Goal: Find contact information: Find contact information

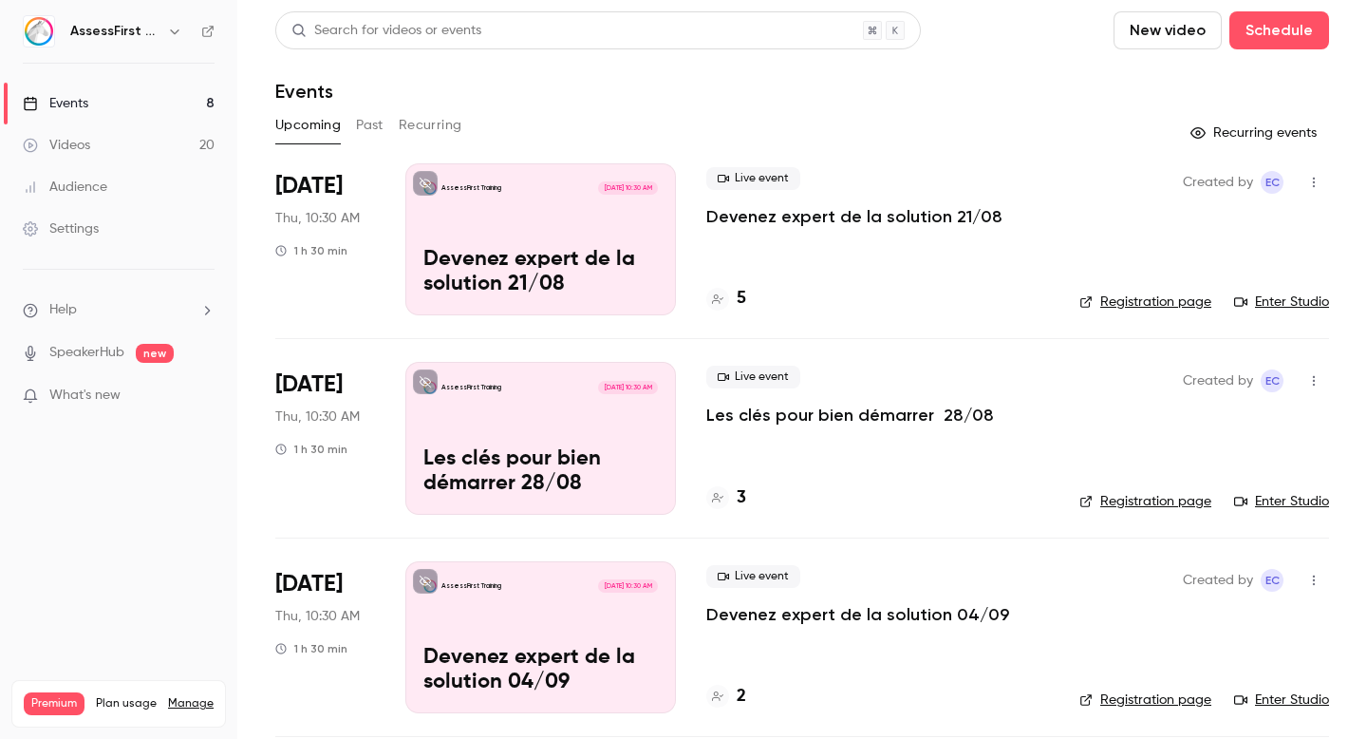
click at [629, 246] on div "AssessFirst Training [DATE] 10:30 AM Devenez expert de la solution 21/08" at bounding box center [540, 239] width 271 height 152
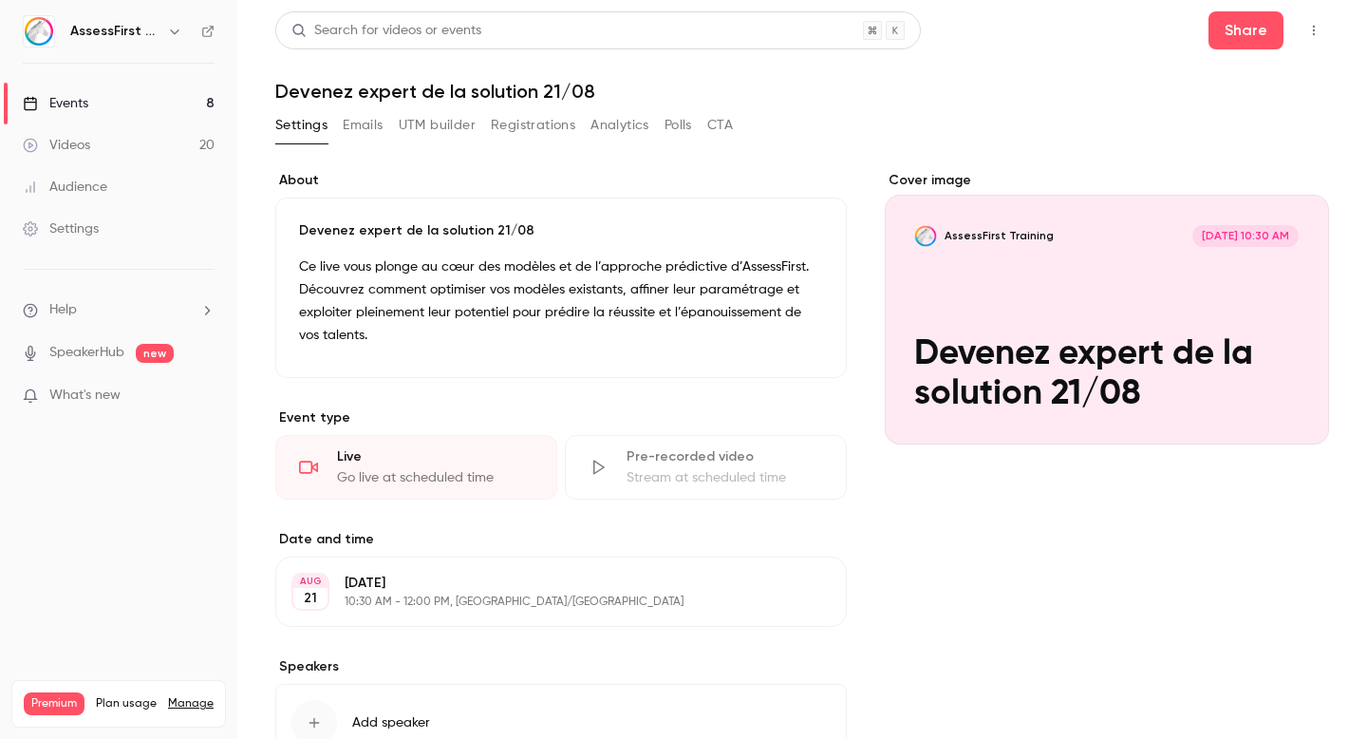
click at [534, 114] on button "Registrations" at bounding box center [533, 125] width 85 height 30
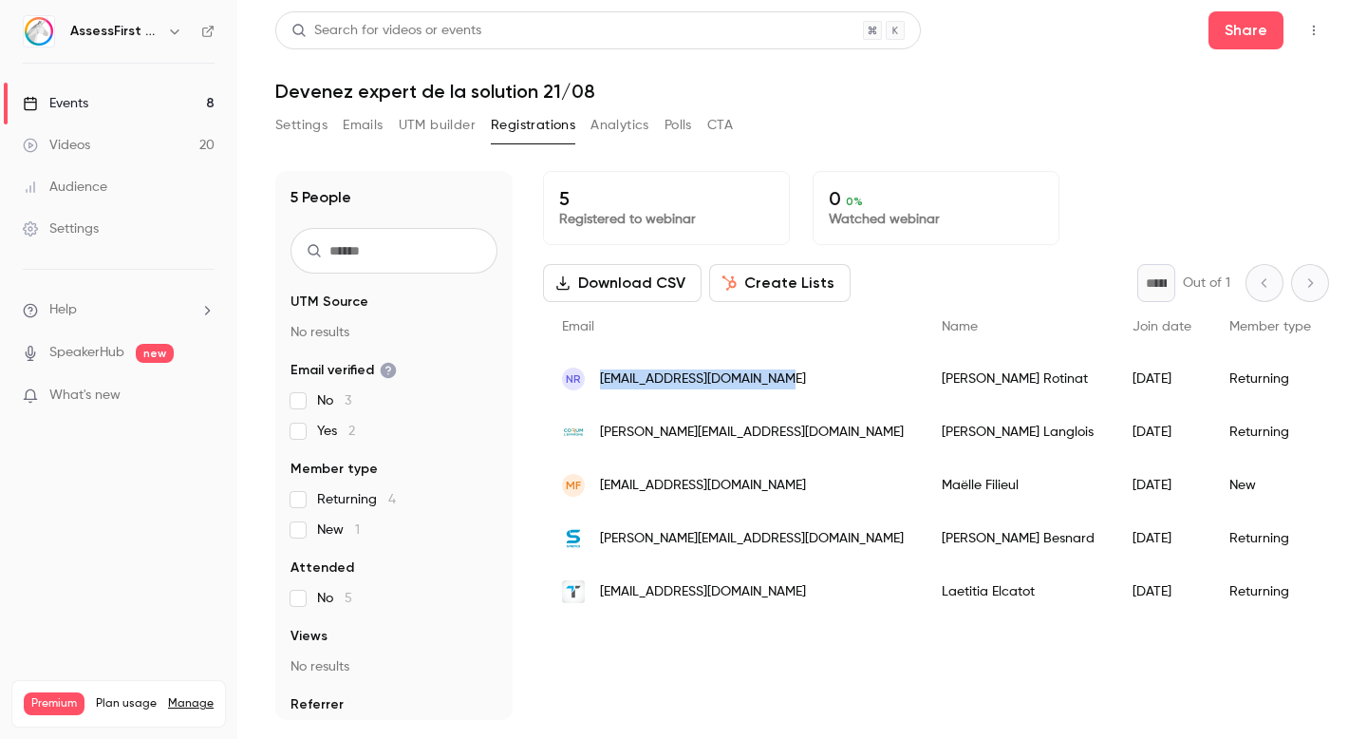
drag, startPoint x: 773, startPoint y: 385, endPoint x: 601, endPoint y: 383, distance: 171.9
click at [601, 383] on div "NR [EMAIL_ADDRESS][DOMAIN_NAME]" at bounding box center [733, 378] width 380 height 53
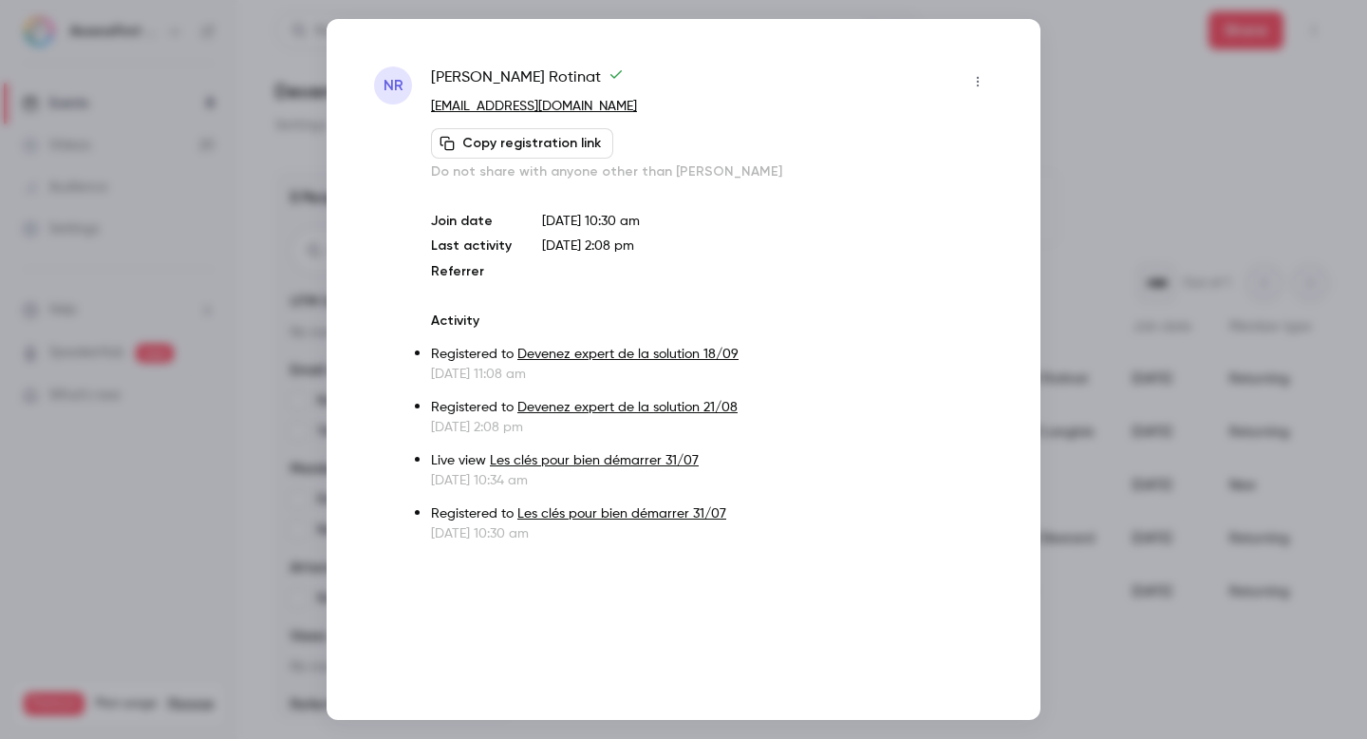
copy span "[EMAIL_ADDRESS][DOMAIN_NAME]"
click at [1006, 52] on div "NR [PERSON_NAME] [EMAIL_ADDRESS][DOMAIN_NAME] Copy registration link Do not sha…" at bounding box center [684, 369] width 714 height 701
click at [1080, 84] on div at bounding box center [683, 369] width 1367 height 739
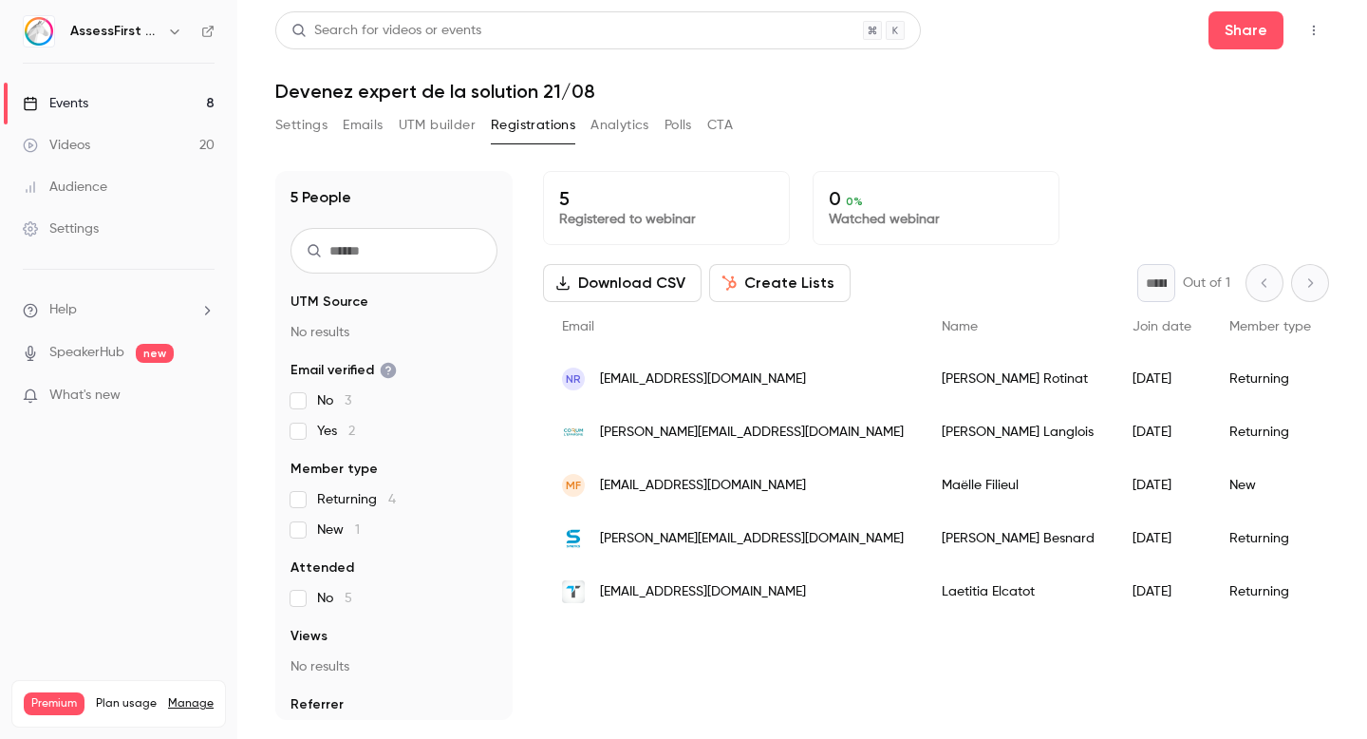
click at [662, 377] on span "[EMAIL_ADDRESS][DOMAIN_NAME]" at bounding box center [703, 379] width 206 height 20
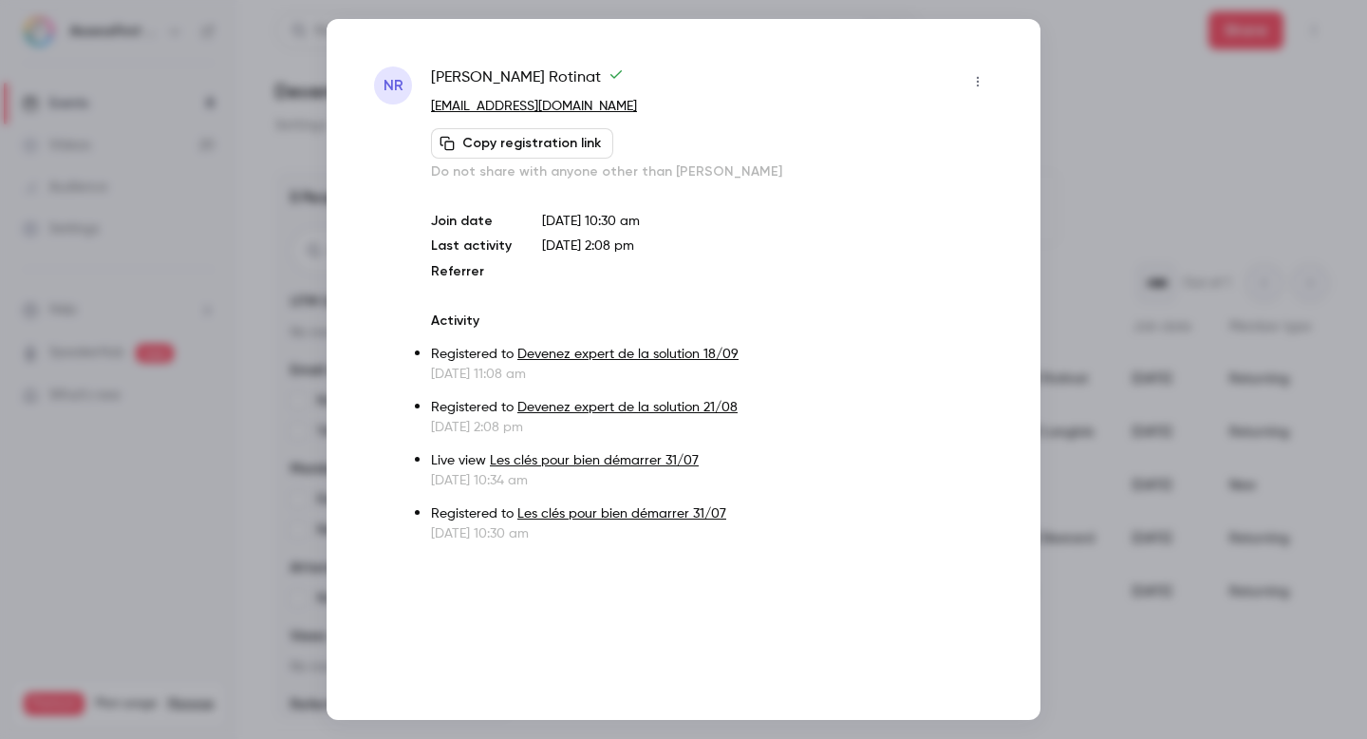
click at [662, 377] on p "[DATE] 11:08 am" at bounding box center [712, 374] width 562 height 19
drag, startPoint x: 618, startPoint y: 109, endPoint x: 432, endPoint y: 105, distance: 186.1
click at [432, 105] on p "[EMAIL_ADDRESS][DOMAIN_NAME]" at bounding box center [712, 107] width 562 height 20
copy link "[EMAIL_ADDRESS][DOMAIN_NAME]"
click at [962, 68] on div "[PERSON_NAME]" at bounding box center [712, 81] width 562 height 30
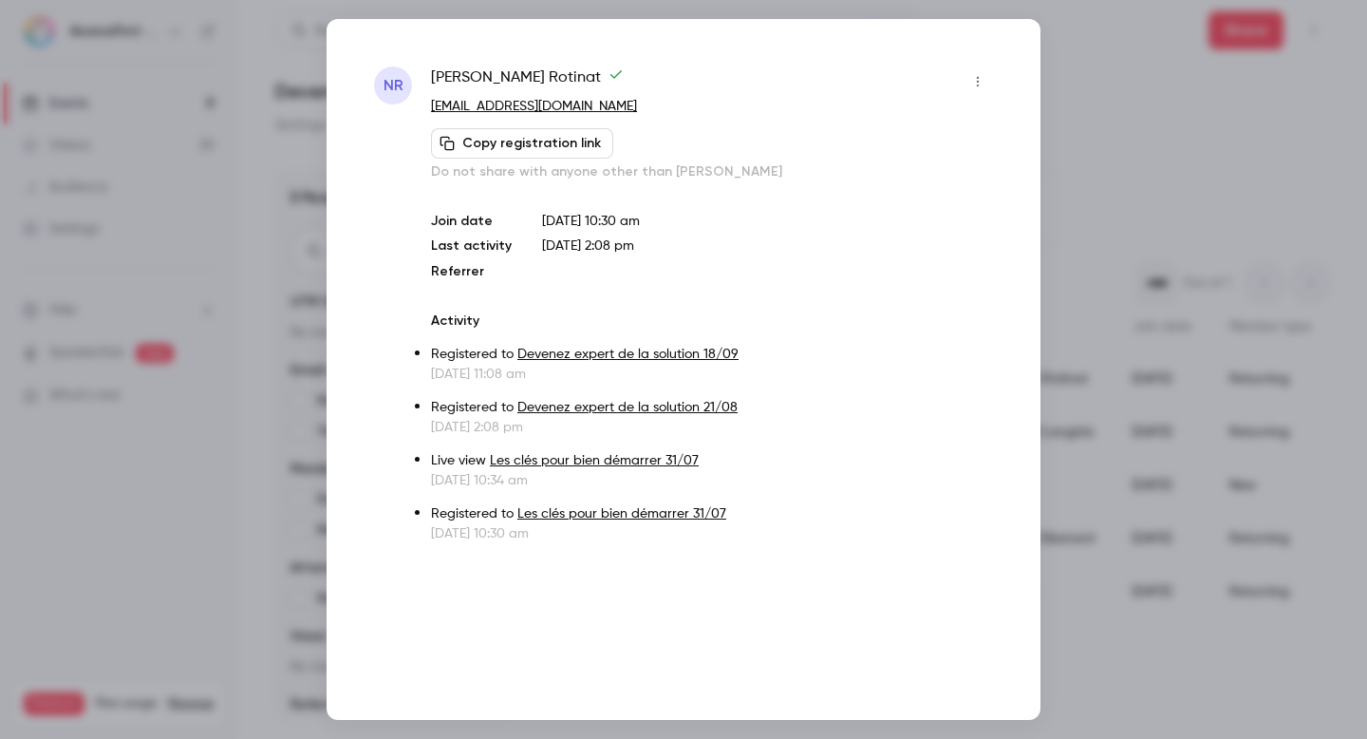
click at [1099, 79] on div at bounding box center [683, 369] width 1367 height 739
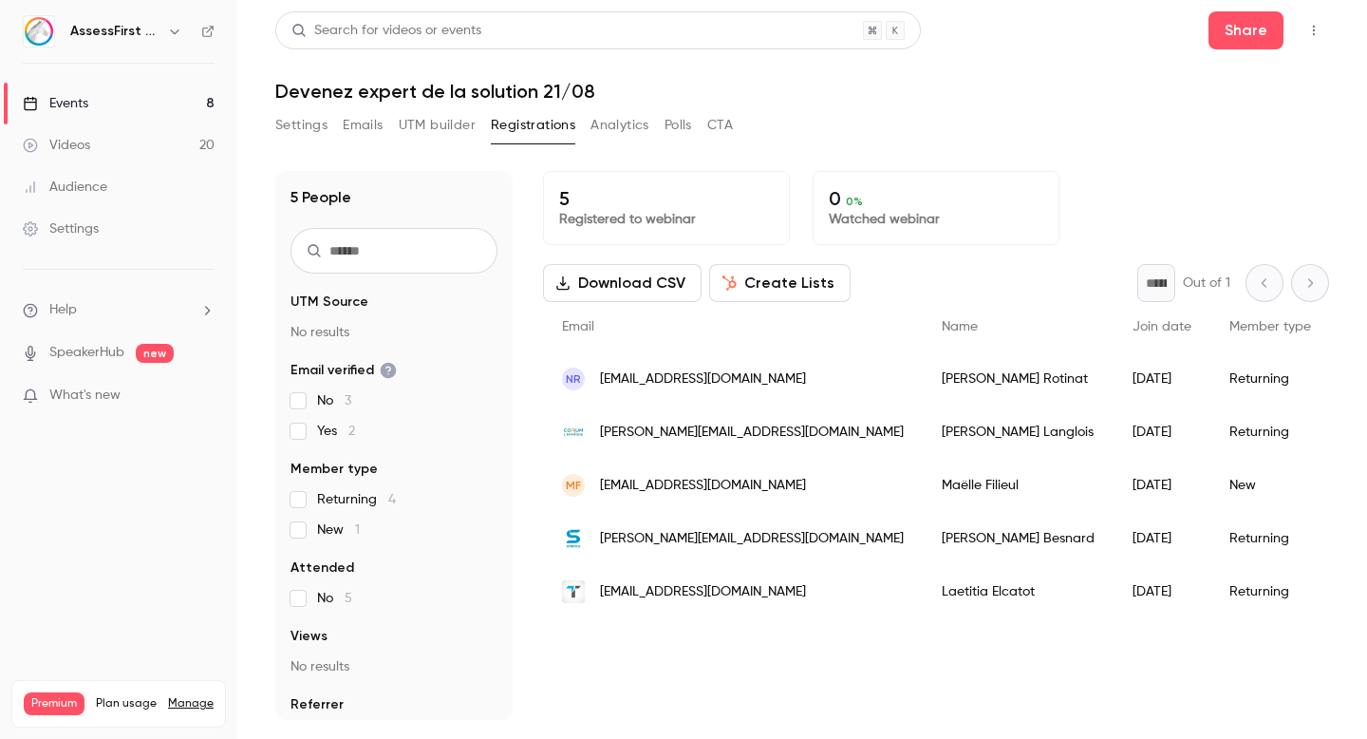
click at [692, 432] on span "[PERSON_NAME][EMAIL_ADDRESS][DOMAIN_NAME]" at bounding box center [752, 433] width 304 height 20
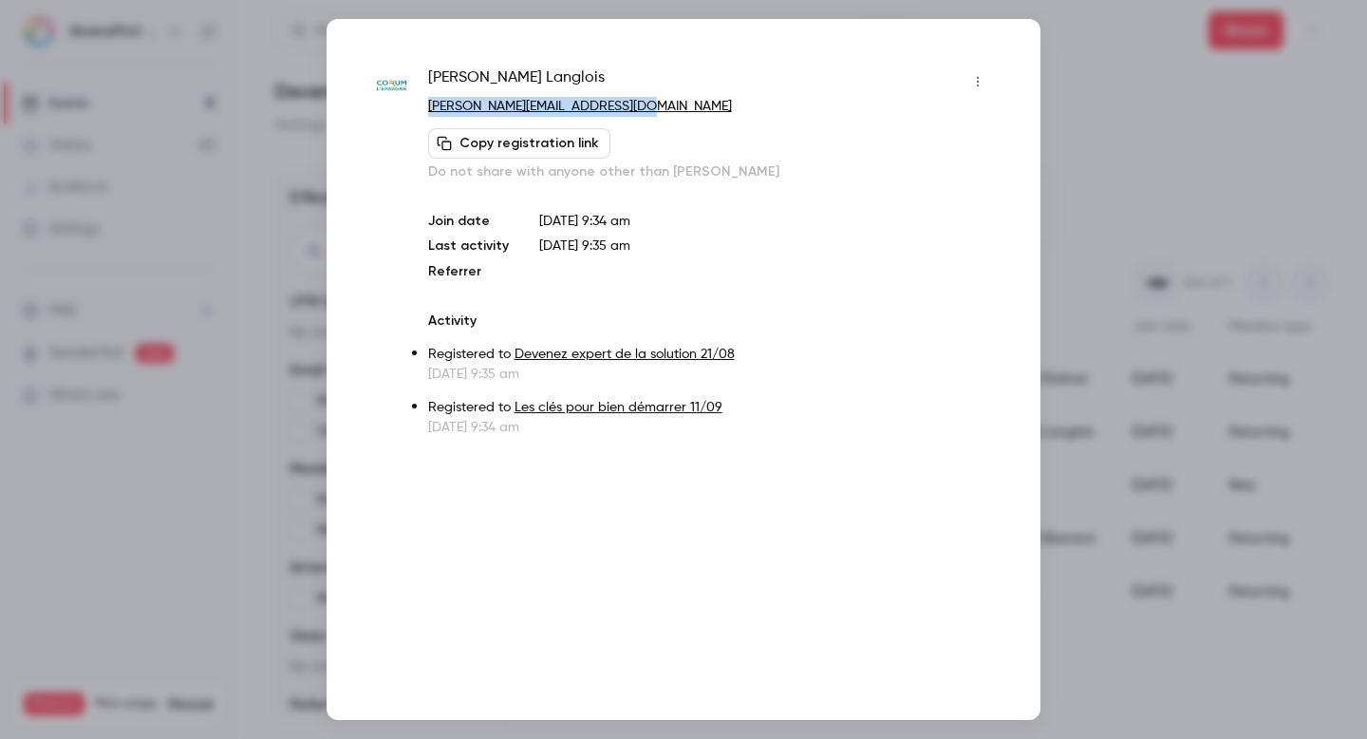
drag, startPoint x: 631, startPoint y: 109, endPoint x: 429, endPoint y: 105, distance: 202.3
click at [429, 105] on p "[PERSON_NAME][EMAIL_ADDRESS][DOMAIN_NAME]" at bounding box center [710, 107] width 565 height 20
copy link "[PERSON_NAME][EMAIL_ADDRESS][DOMAIN_NAME]"
click at [1093, 150] on div at bounding box center [683, 369] width 1367 height 739
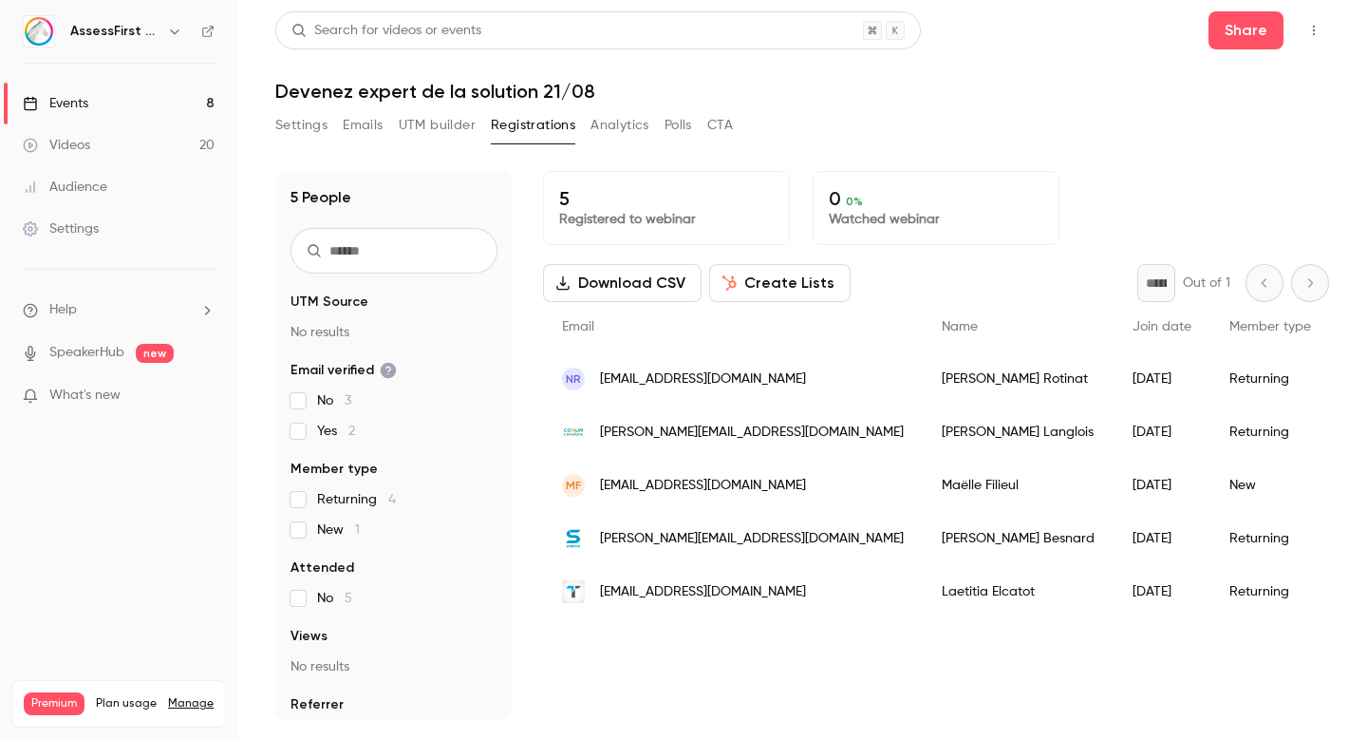
click at [728, 476] on span "[EMAIL_ADDRESS][DOMAIN_NAME]" at bounding box center [703, 486] width 206 height 20
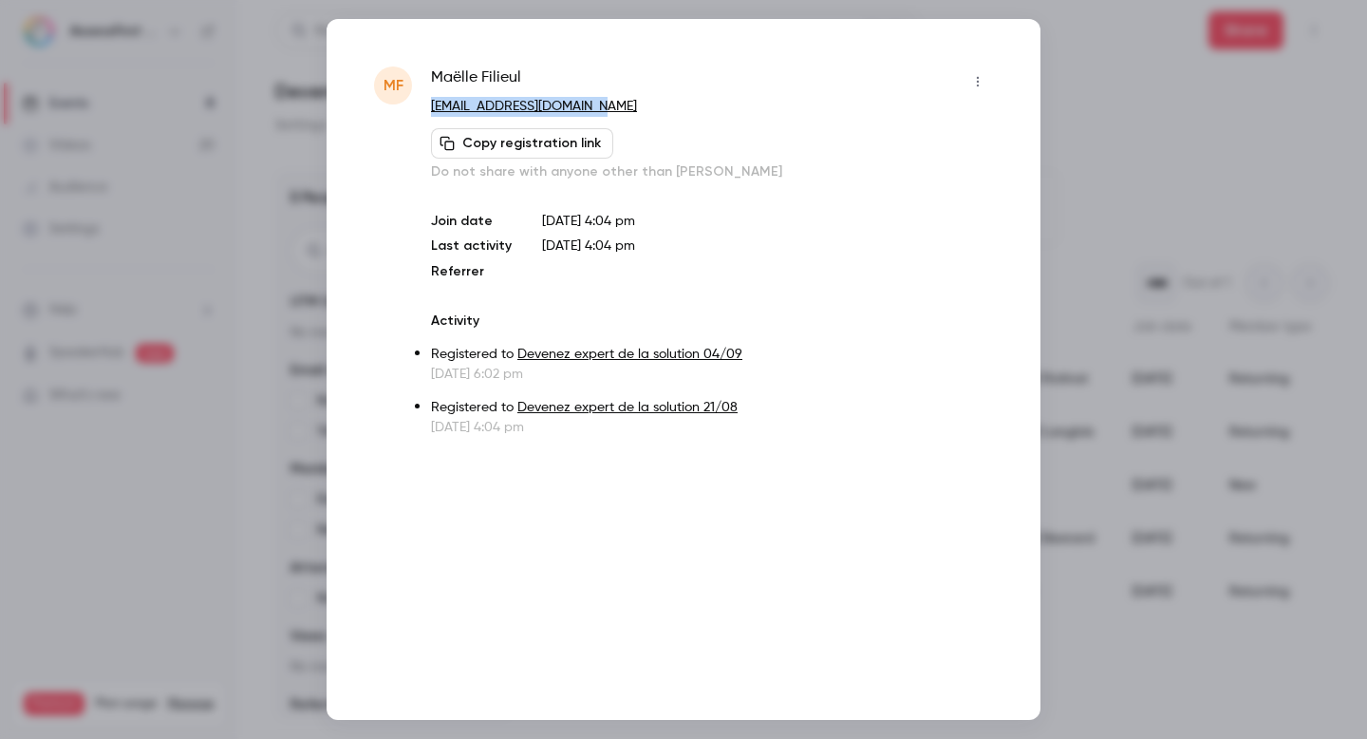
drag, startPoint x: 592, startPoint y: 101, endPoint x: 429, endPoint y: 110, distance: 163.6
click at [429, 110] on div "MF [PERSON_NAME] [EMAIL_ADDRESS][DOMAIN_NAME] Copy registration link Do not sha…" at bounding box center [683, 251] width 619 height 370
copy link "[EMAIL_ADDRESS][DOMAIN_NAME]"
click at [1116, 171] on div at bounding box center [683, 369] width 1367 height 739
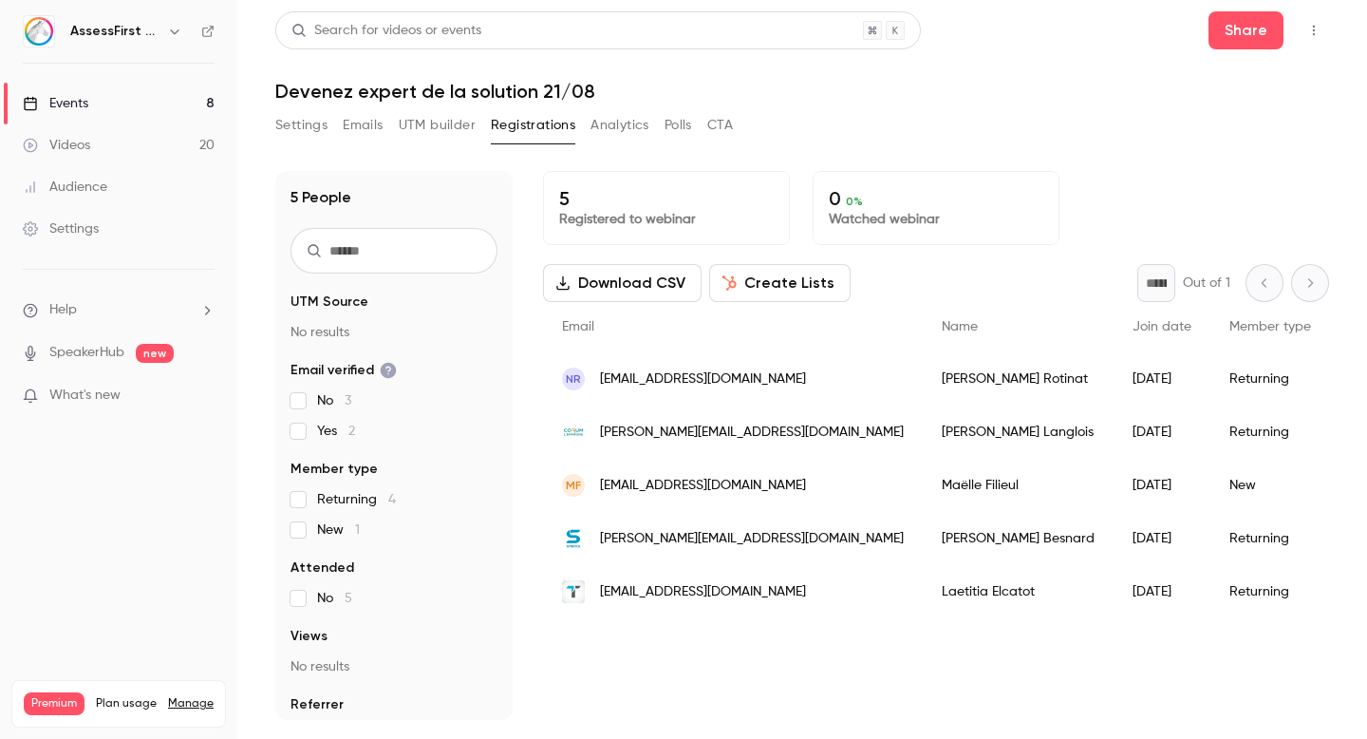
click at [648, 478] on span "[EMAIL_ADDRESS][DOMAIN_NAME]" at bounding box center [703, 486] width 206 height 20
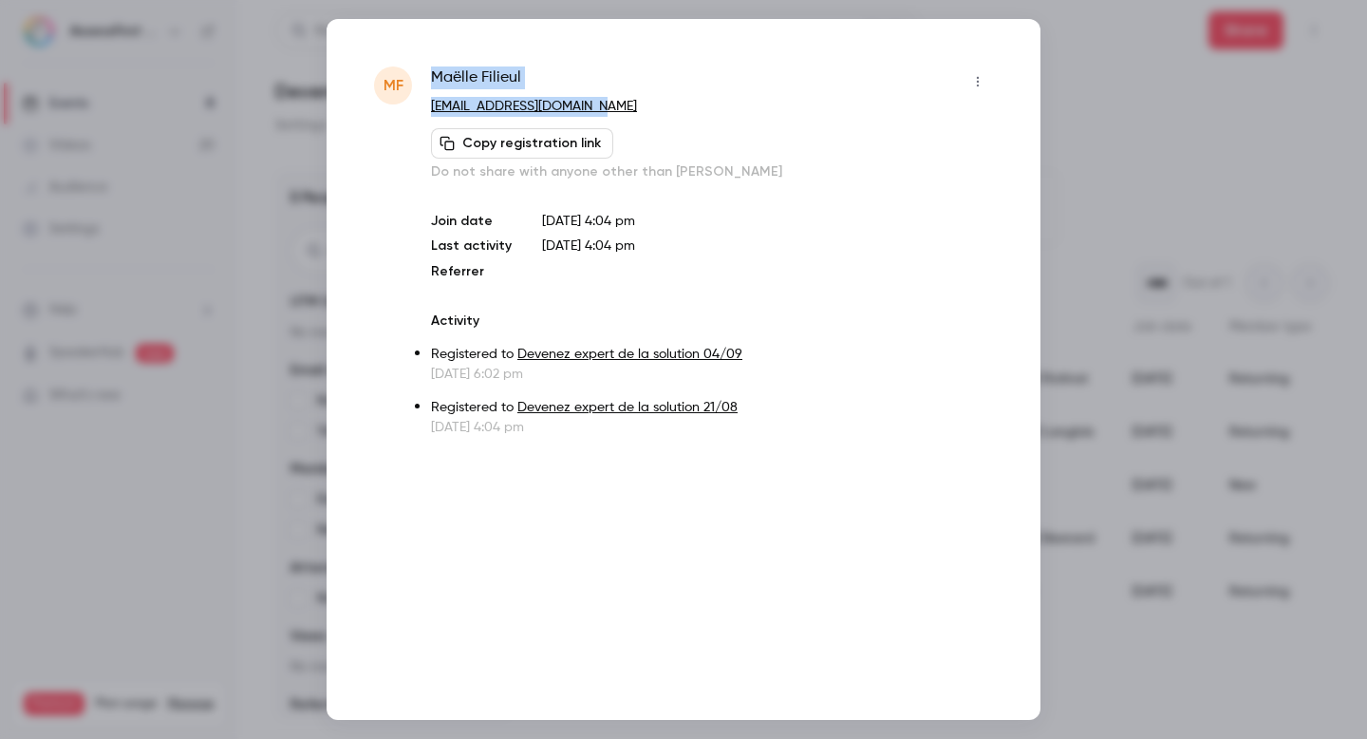
drag, startPoint x: 625, startPoint y: 109, endPoint x: 416, endPoint y: 106, distance: 208.9
click at [416, 106] on div "MF [PERSON_NAME] [EMAIL_ADDRESS][DOMAIN_NAME] Copy registration link Do not sha…" at bounding box center [683, 251] width 619 height 370
click at [1123, 234] on div at bounding box center [683, 369] width 1367 height 739
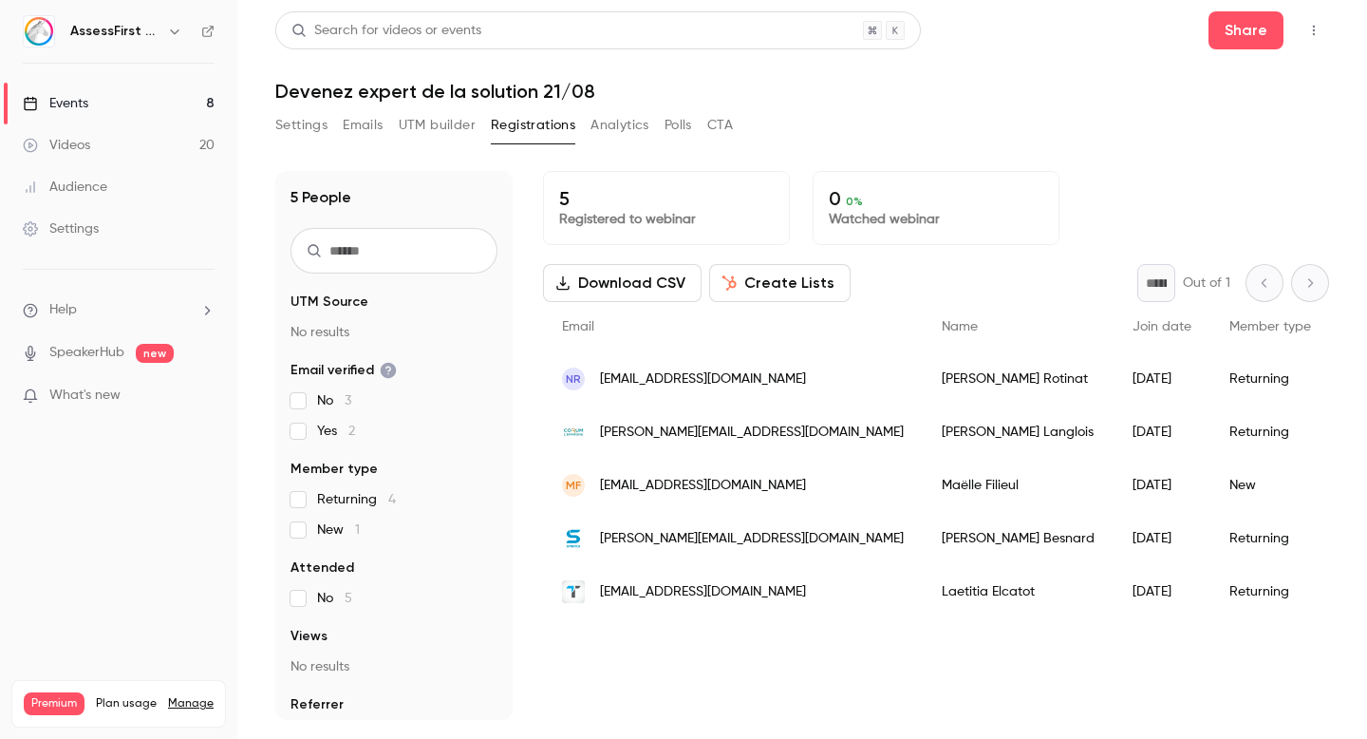
click at [681, 537] on span "[PERSON_NAME][EMAIL_ADDRESS][DOMAIN_NAME]" at bounding box center [752, 539] width 304 height 20
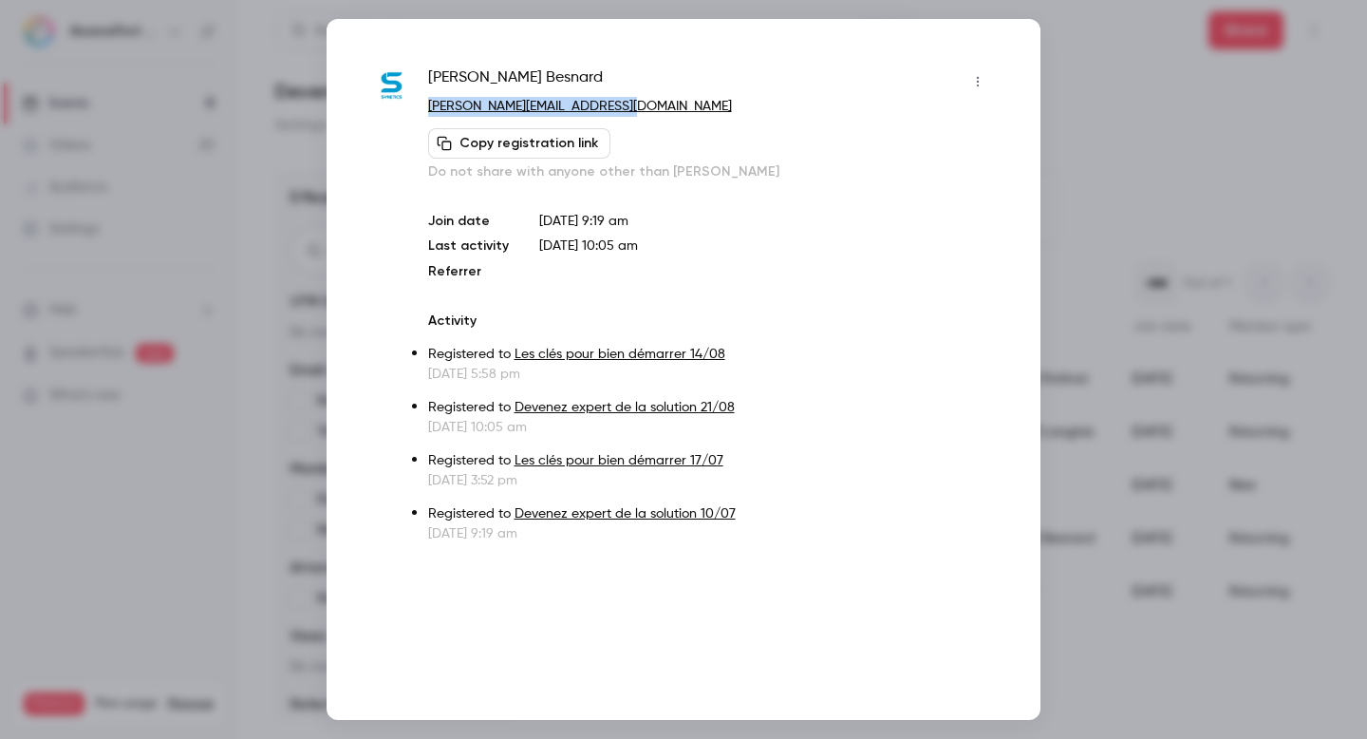
drag, startPoint x: 645, startPoint y: 114, endPoint x: 426, endPoint y: 108, distance: 218.4
click at [426, 108] on div "[PERSON_NAME] [PERSON_NAME][EMAIL_ADDRESS][DOMAIN_NAME] Copy registration link …" at bounding box center [683, 304] width 619 height 477
copy link "[PERSON_NAME][EMAIL_ADDRESS][DOMAIN_NAME]"
click at [1067, 166] on div at bounding box center [683, 369] width 1367 height 739
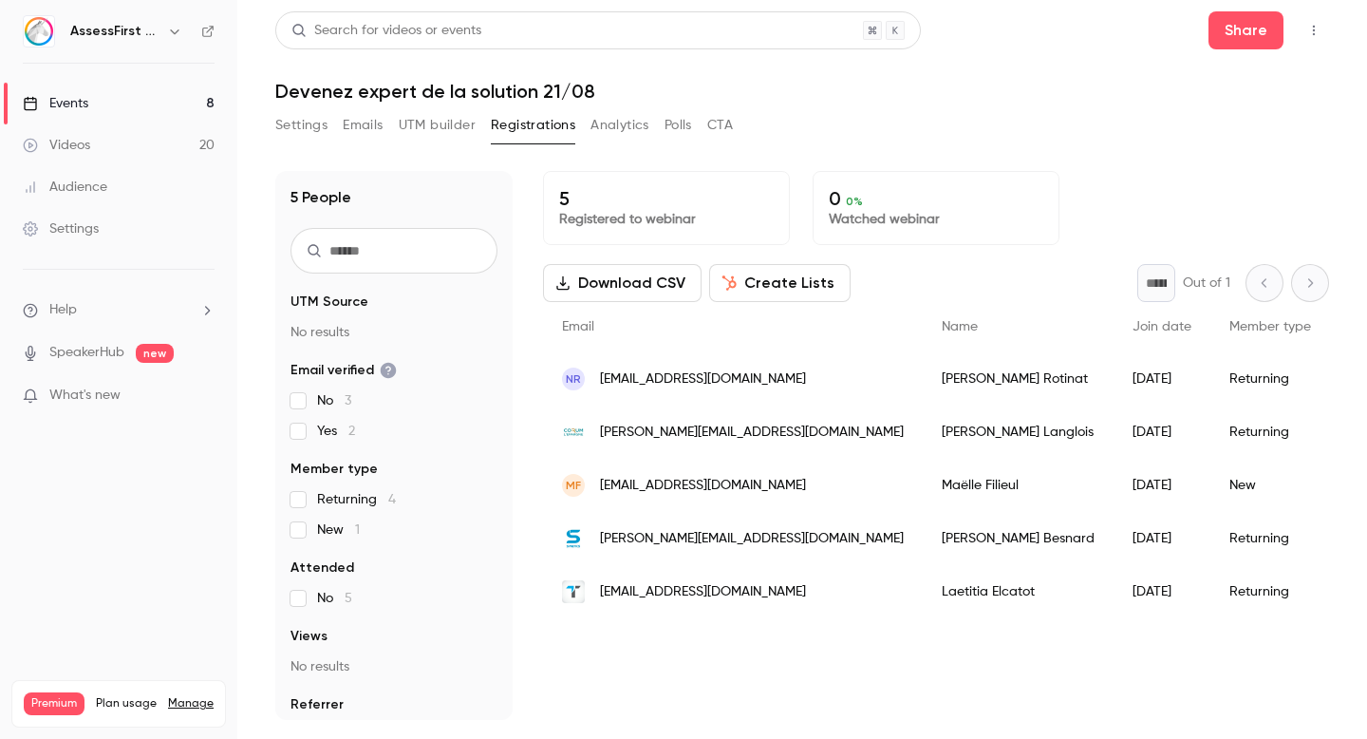
click at [689, 592] on span "[EMAIL_ADDRESS][DOMAIN_NAME]" at bounding box center [703, 592] width 206 height 20
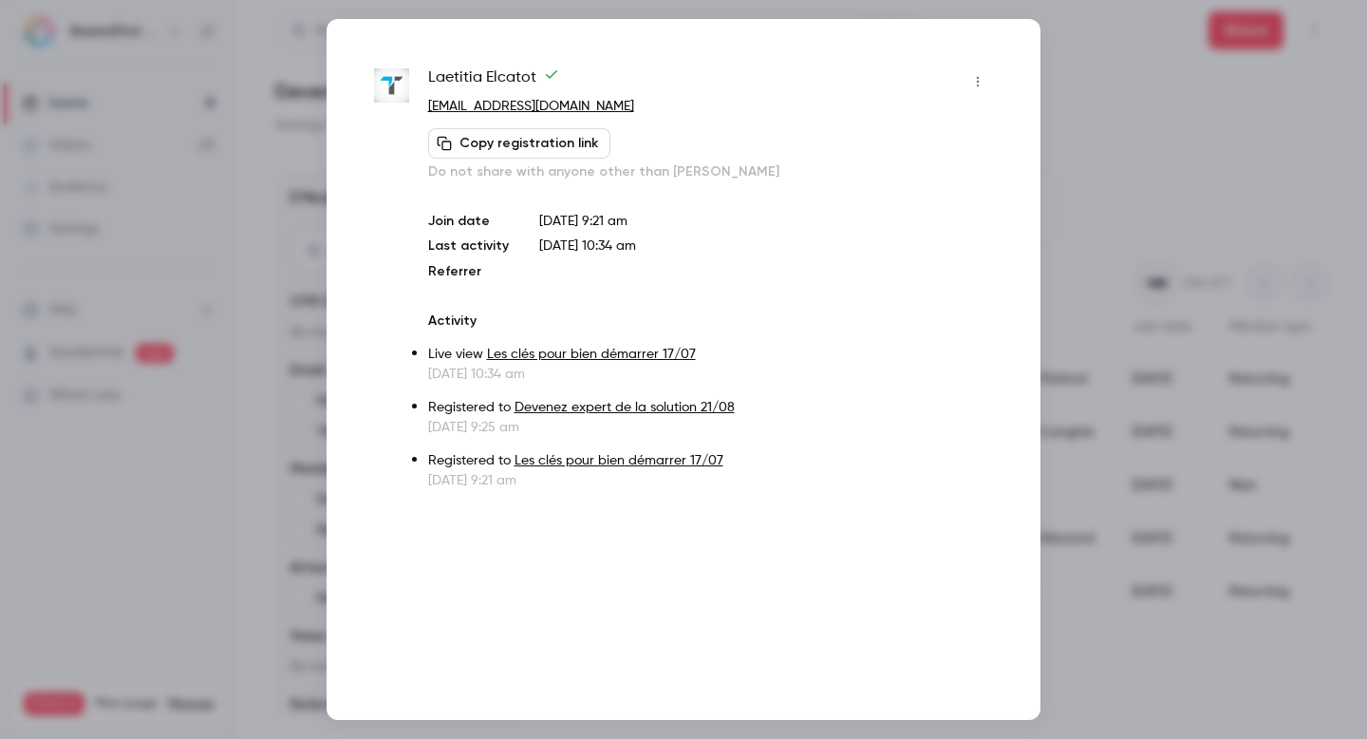
drag, startPoint x: 621, startPoint y: 108, endPoint x: 424, endPoint y: 108, distance: 196.5
click at [424, 108] on div "Laetitia Elcatot [EMAIL_ADDRESS][DOMAIN_NAME] Copy registration link Do not sha…" at bounding box center [683, 277] width 619 height 423
copy link "[EMAIL_ADDRESS][DOMAIN_NAME]"
click at [1082, 197] on div at bounding box center [683, 369] width 1367 height 739
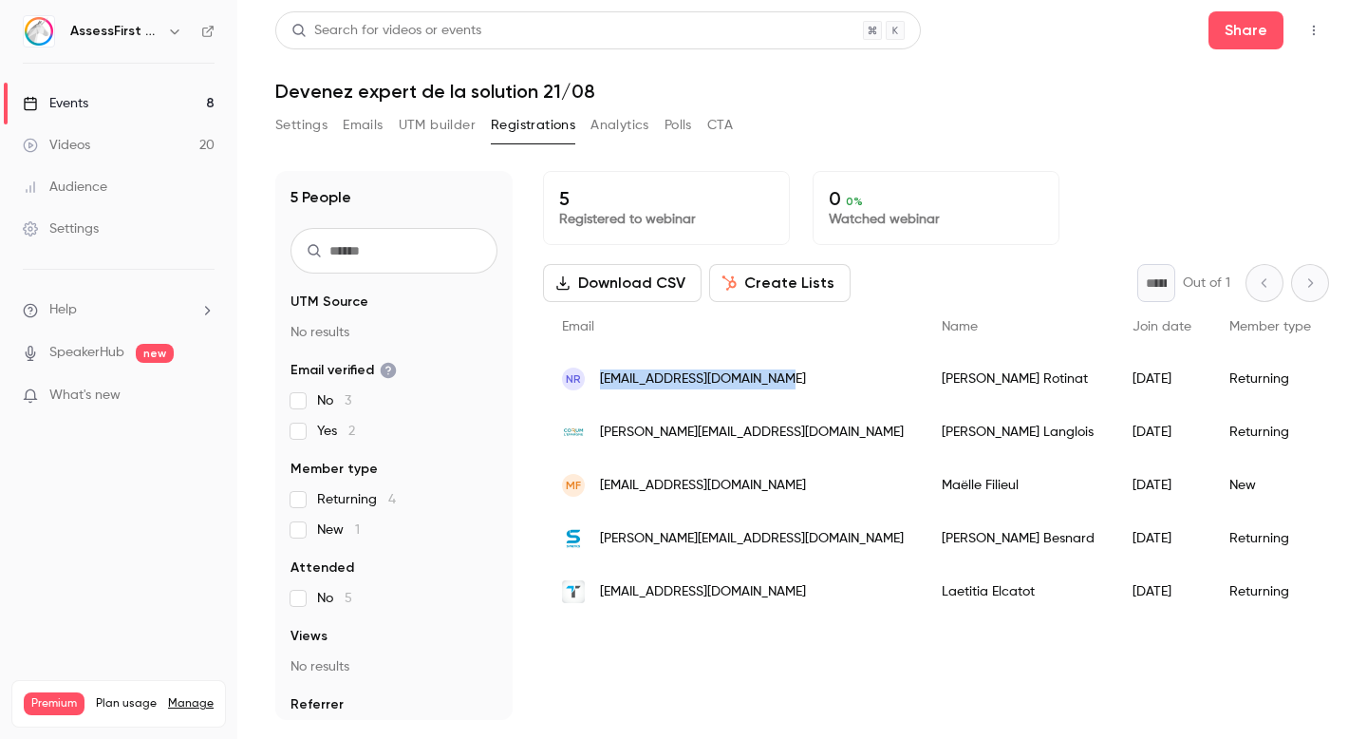
drag, startPoint x: 779, startPoint y: 381, endPoint x: 602, endPoint y: 381, distance: 177.5
click at [602, 381] on div "NR [EMAIL_ADDRESS][DOMAIN_NAME]" at bounding box center [733, 378] width 380 height 53
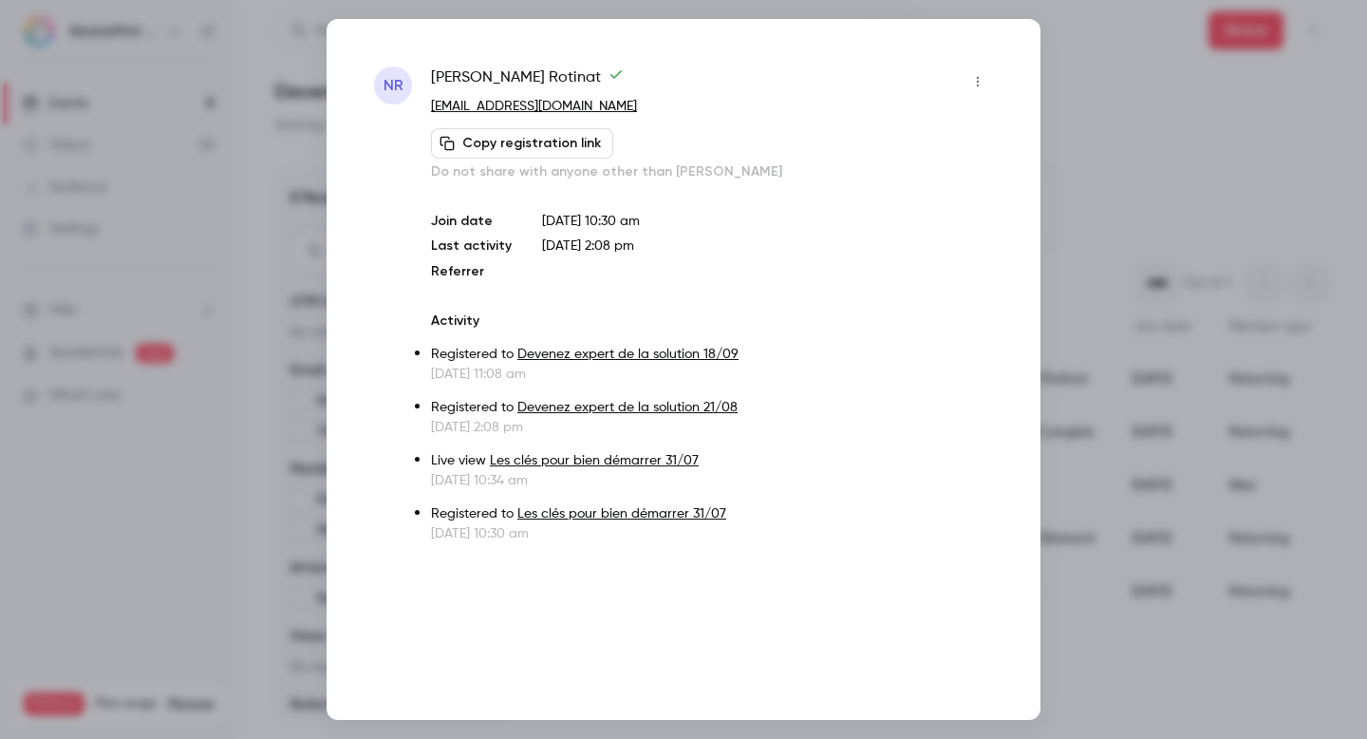
copy span "[EMAIL_ADDRESS][DOMAIN_NAME]"
drag, startPoint x: 637, startPoint y: 103, endPoint x: 434, endPoint y: 104, distance: 203.2
click at [434, 104] on p "[EMAIL_ADDRESS][DOMAIN_NAME]" at bounding box center [712, 107] width 562 height 20
copy link "[EMAIL_ADDRESS][DOMAIN_NAME]"
click at [1127, 131] on div at bounding box center [683, 369] width 1367 height 739
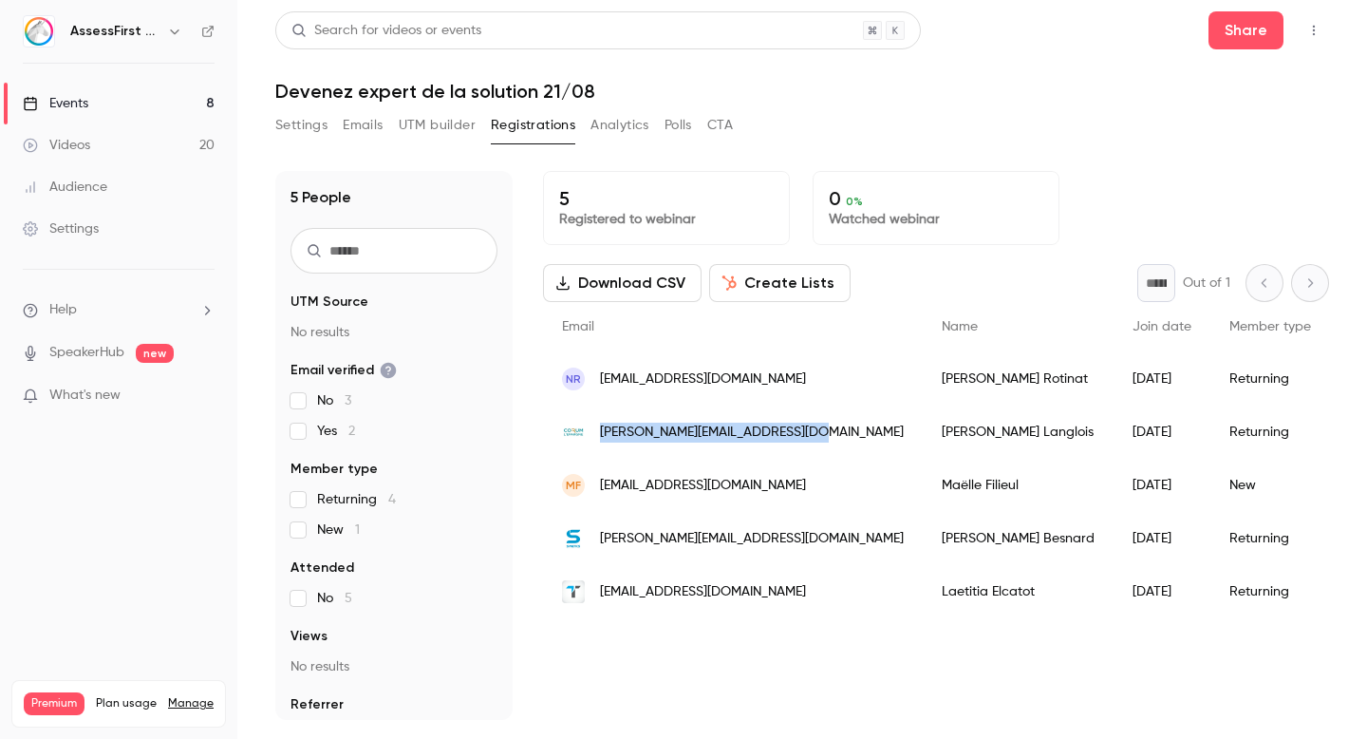
drag, startPoint x: 804, startPoint y: 435, endPoint x: 599, endPoint y: 437, distance: 205.1
click at [599, 437] on div "[PERSON_NAME][EMAIL_ADDRESS][DOMAIN_NAME]" at bounding box center [733, 431] width 380 height 53
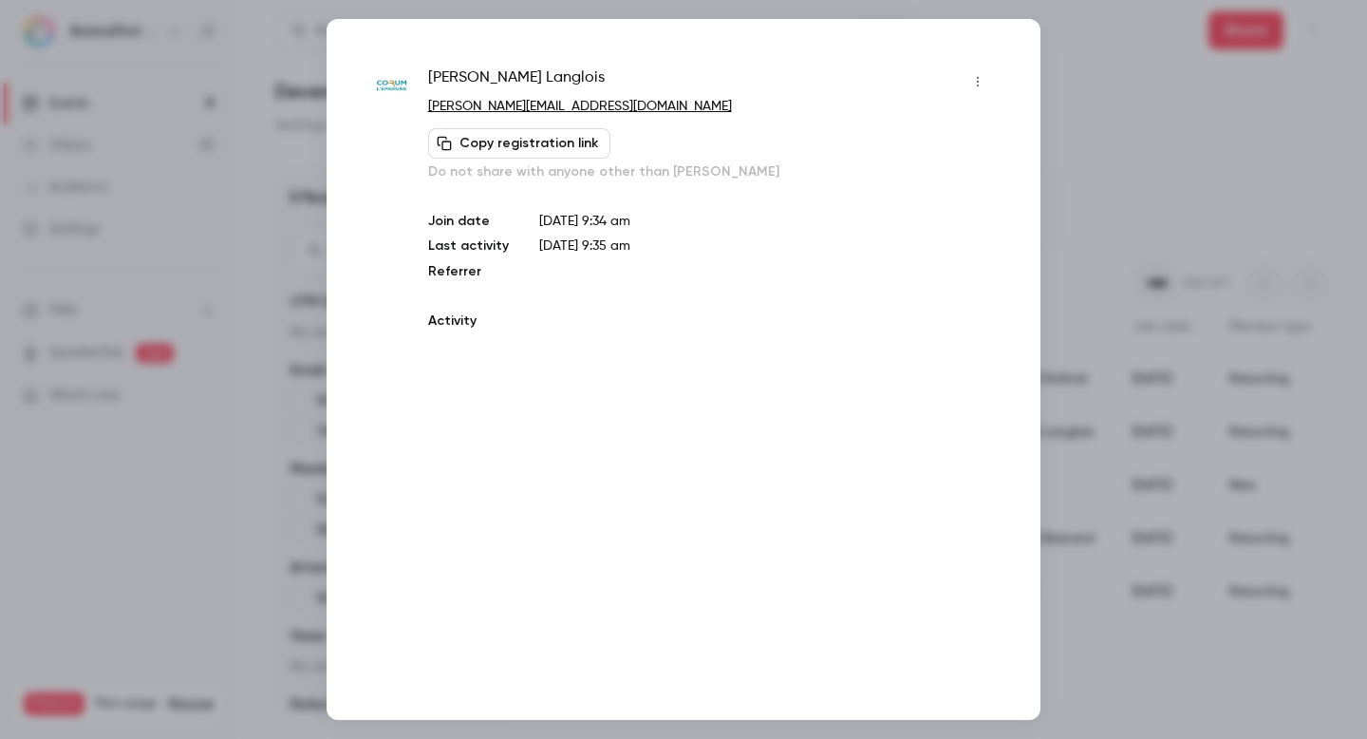
copy span "[PERSON_NAME][EMAIL_ADDRESS][DOMAIN_NAME]"
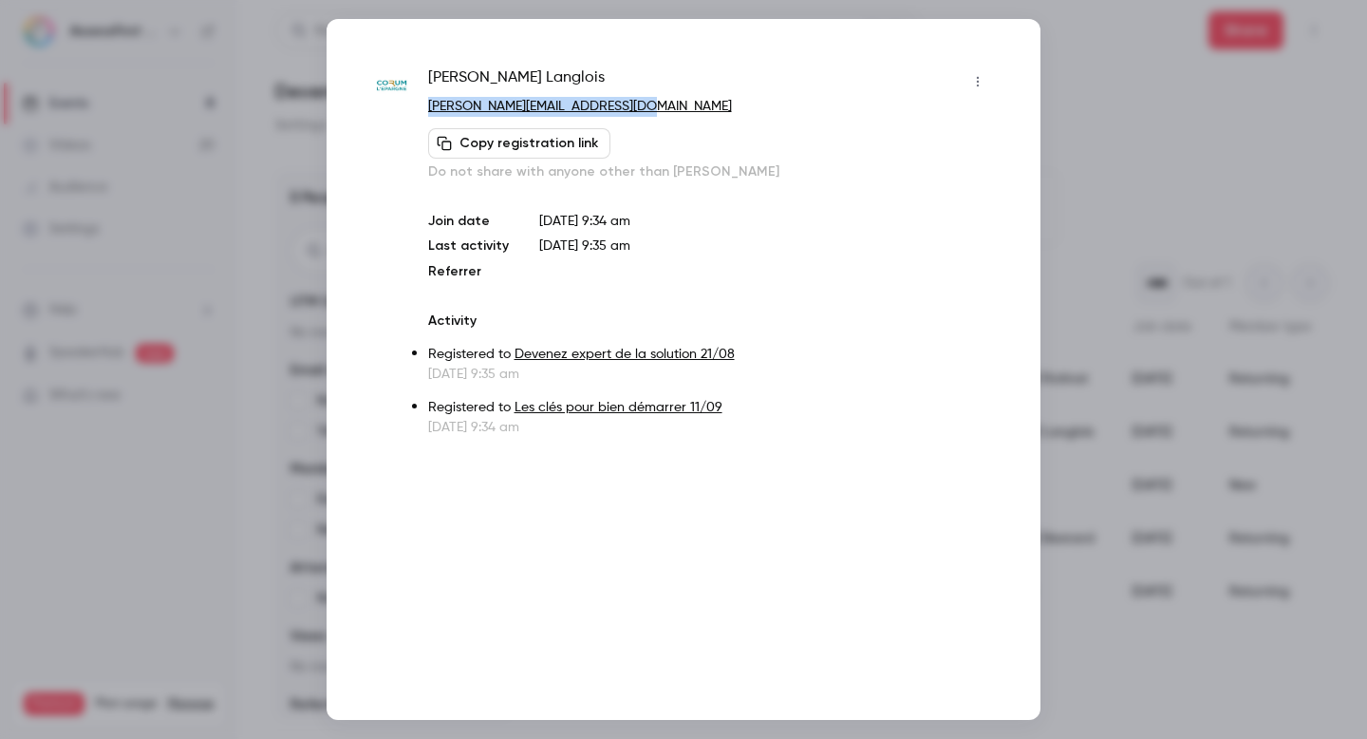
drag, startPoint x: 643, startPoint y: 104, endPoint x: 429, endPoint y: 107, distance: 213.6
click at [429, 107] on p "[PERSON_NAME][EMAIL_ADDRESS][DOMAIN_NAME]" at bounding box center [710, 107] width 565 height 20
copy link "[PERSON_NAME][EMAIL_ADDRESS][DOMAIN_NAME]"
click at [1127, 254] on div at bounding box center [683, 369] width 1367 height 739
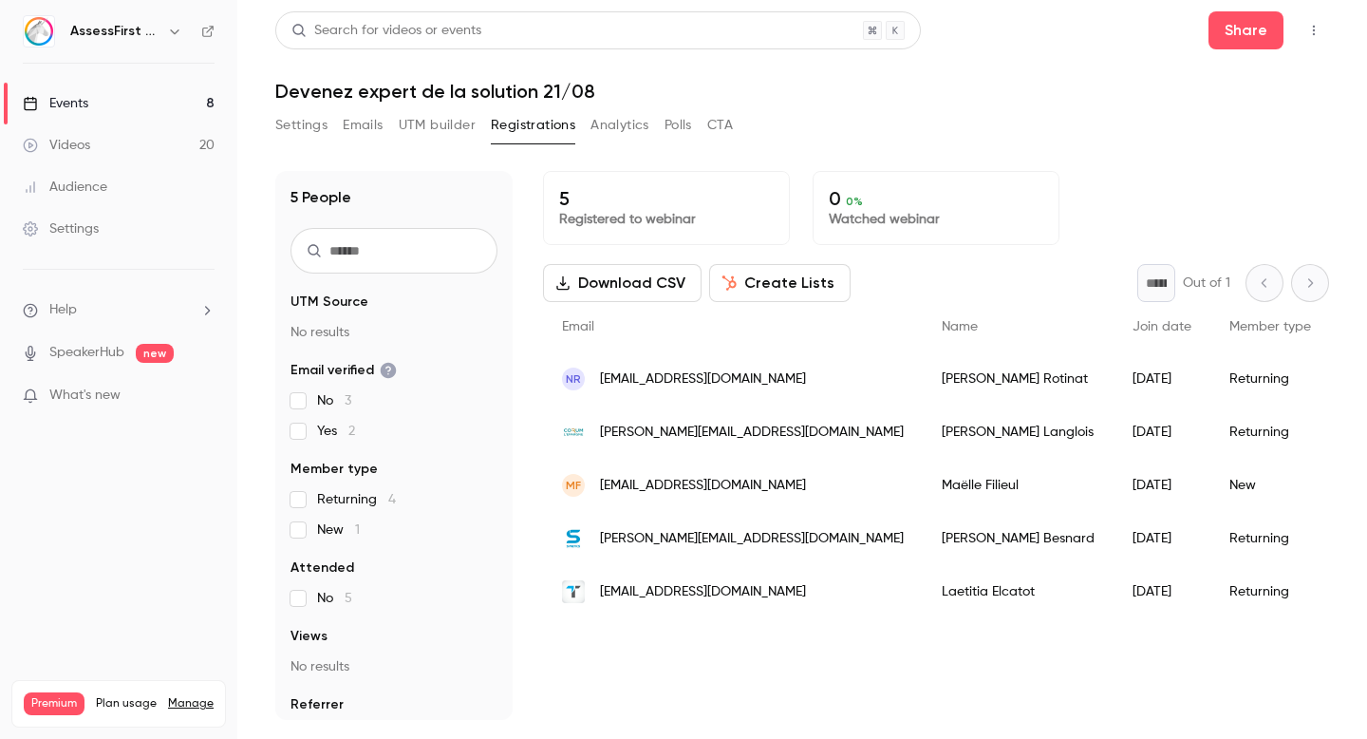
click at [693, 477] on span "[EMAIL_ADDRESS][DOMAIN_NAME]" at bounding box center [703, 486] width 206 height 20
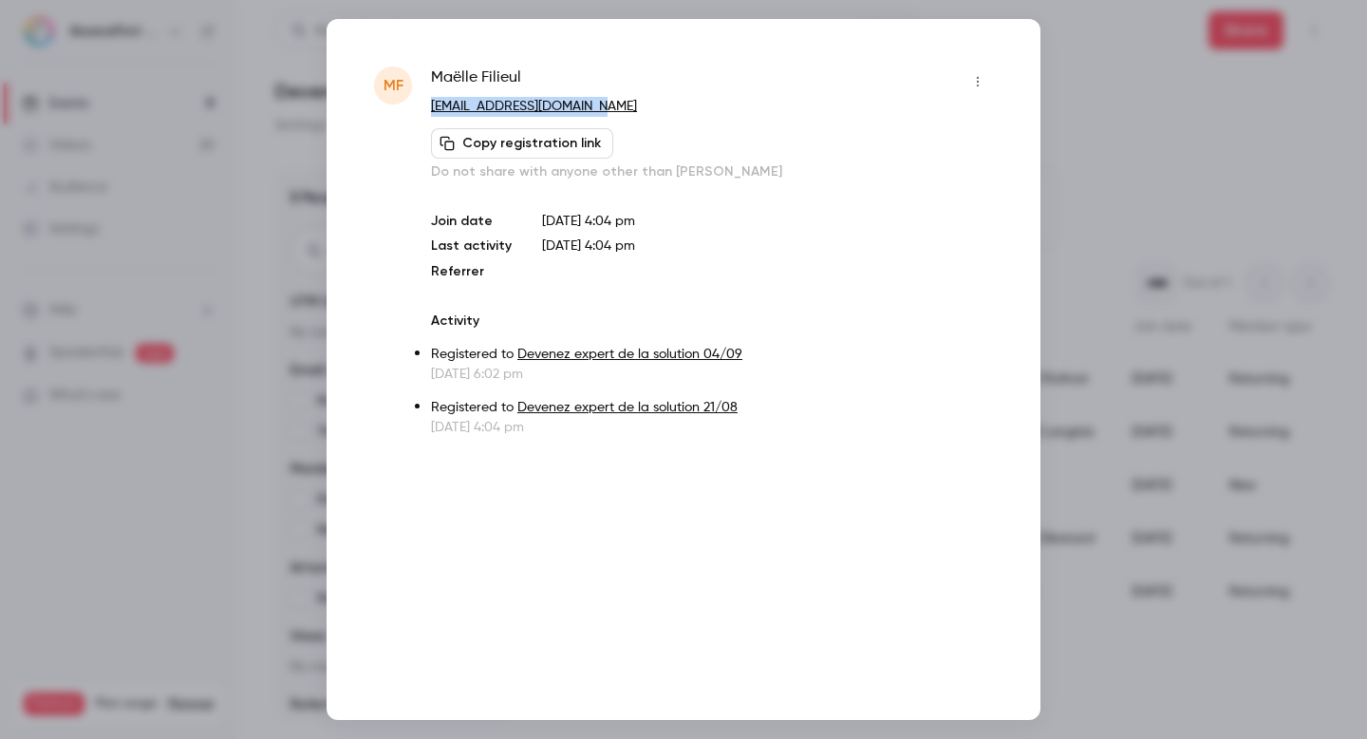
drag, startPoint x: 595, startPoint y: 113, endPoint x: 433, endPoint y: 113, distance: 162.4
click at [433, 113] on p "[EMAIL_ADDRESS][DOMAIN_NAME]" at bounding box center [712, 107] width 562 height 20
click at [1099, 211] on div at bounding box center [683, 369] width 1367 height 739
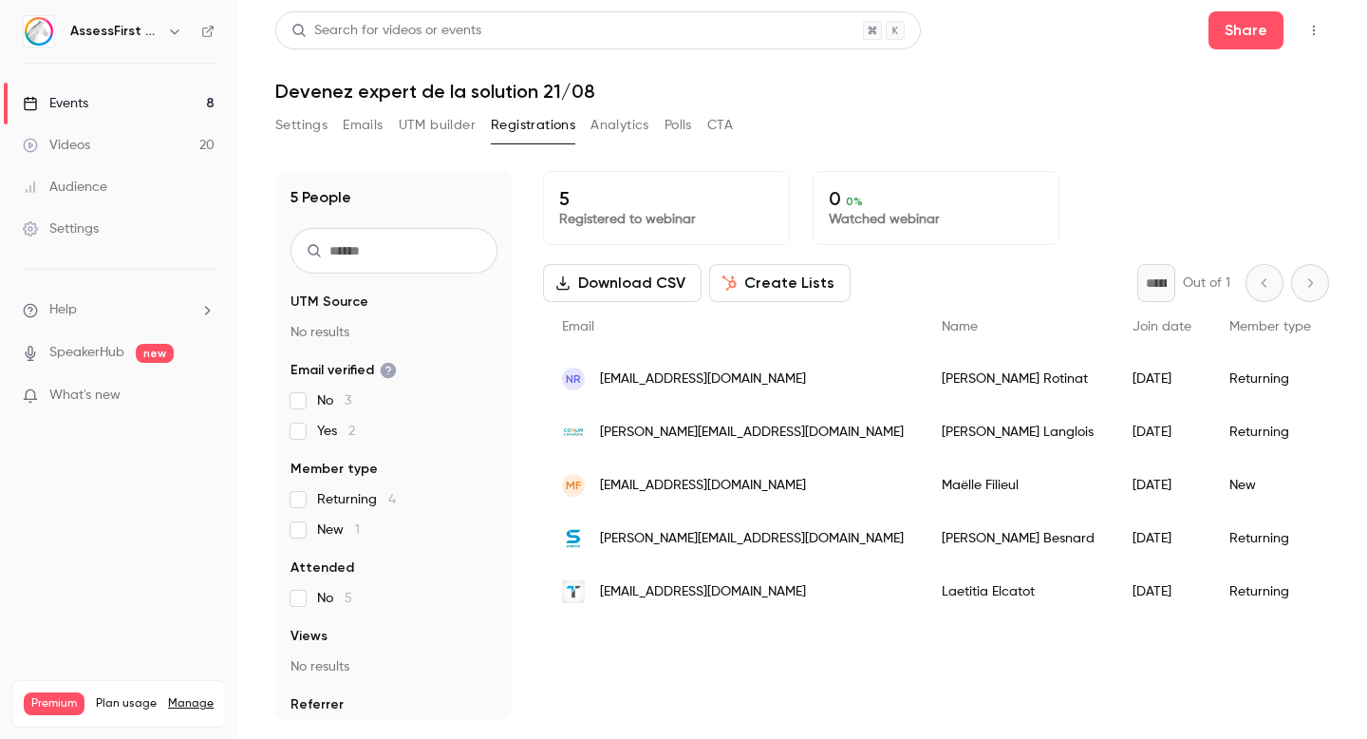
click at [692, 543] on span "[PERSON_NAME][EMAIL_ADDRESS][DOMAIN_NAME]" at bounding box center [752, 539] width 304 height 20
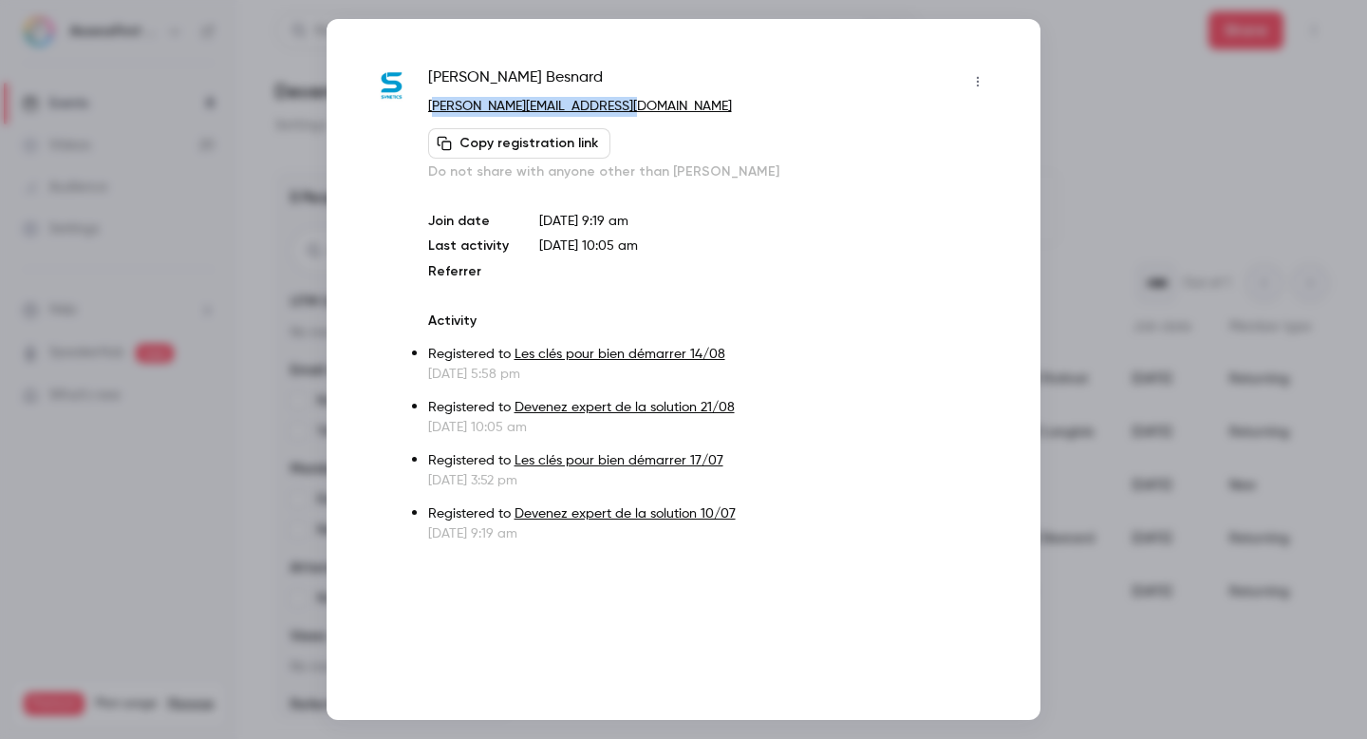
drag, startPoint x: 644, startPoint y: 110, endPoint x: 429, endPoint y: 106, distance: 214.6
click at [429, 106] on p "[PERSON_NAME][EMAIL_ADDRESS][DOMAIN_NAME]" at bounding box center [710, 107] width 565 height 20
click at [706, 104] on p "[PERSON_NAME][EMAIL_ADDRESS][DOMAIN_NAME]" at bounding box center [710, 107] width 565 height 20
drag, startPoint x: 648, startPoint y: 106, endPoint x: 423, endPoint y: 106, distance: 225.0
click at [423, 106] on div "[PERSON_NAME] [PERSON_NAME][EMAIL_ADDRESS][DOMAIN_NAME] Copy registration link …" at bounding box center [683, 304] width 619 height 477
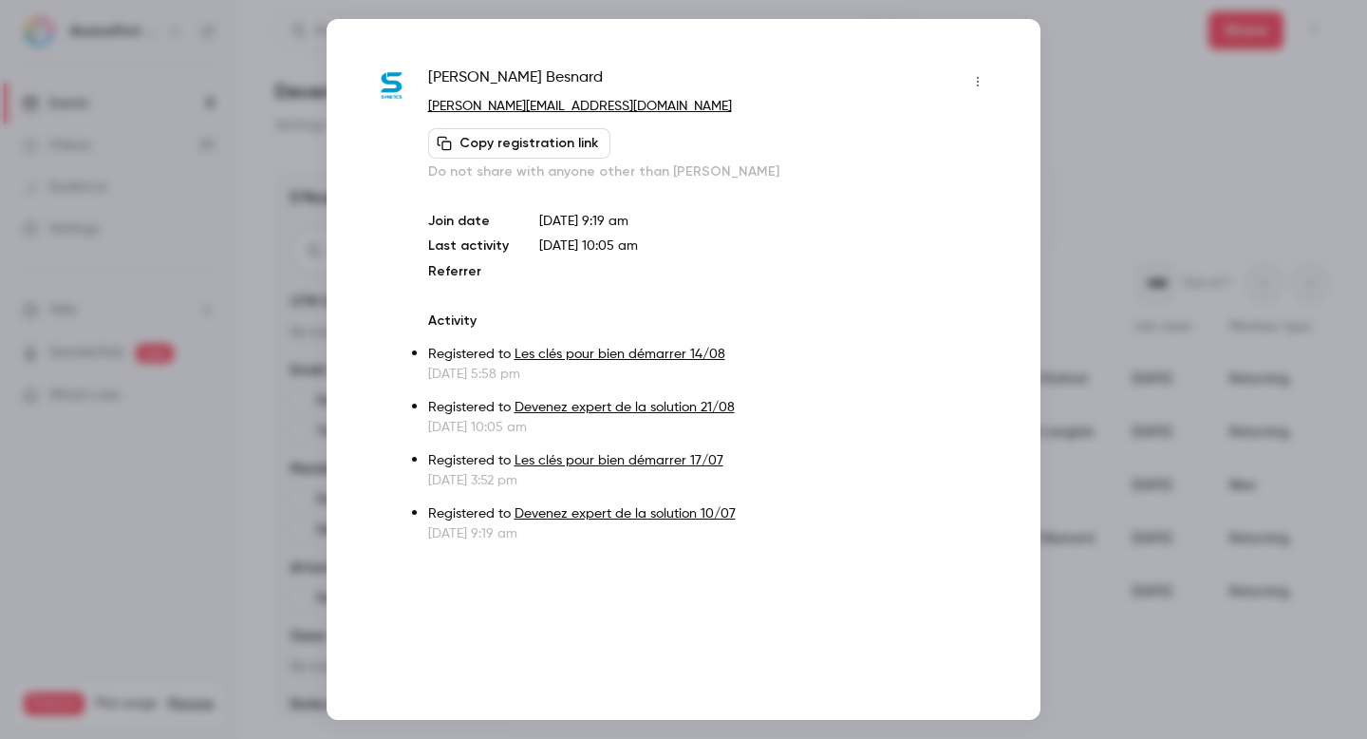
click at [1098, 208] on div at bounding box center [683, 369] width 1367 height 739
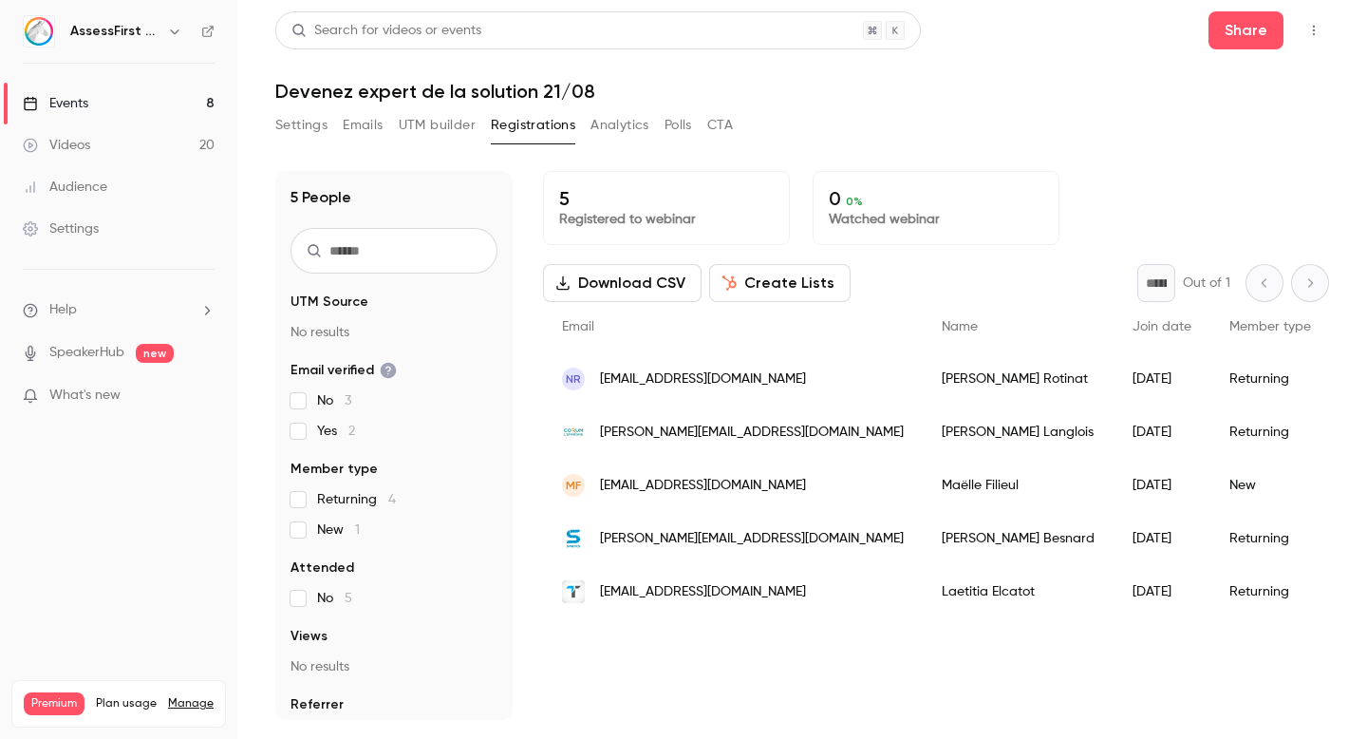
click at [662, 597] on span "[EMAIL_ADDRESS][DOMAIN_NAME]" at bounding box center [703, 592] width 206 height 20
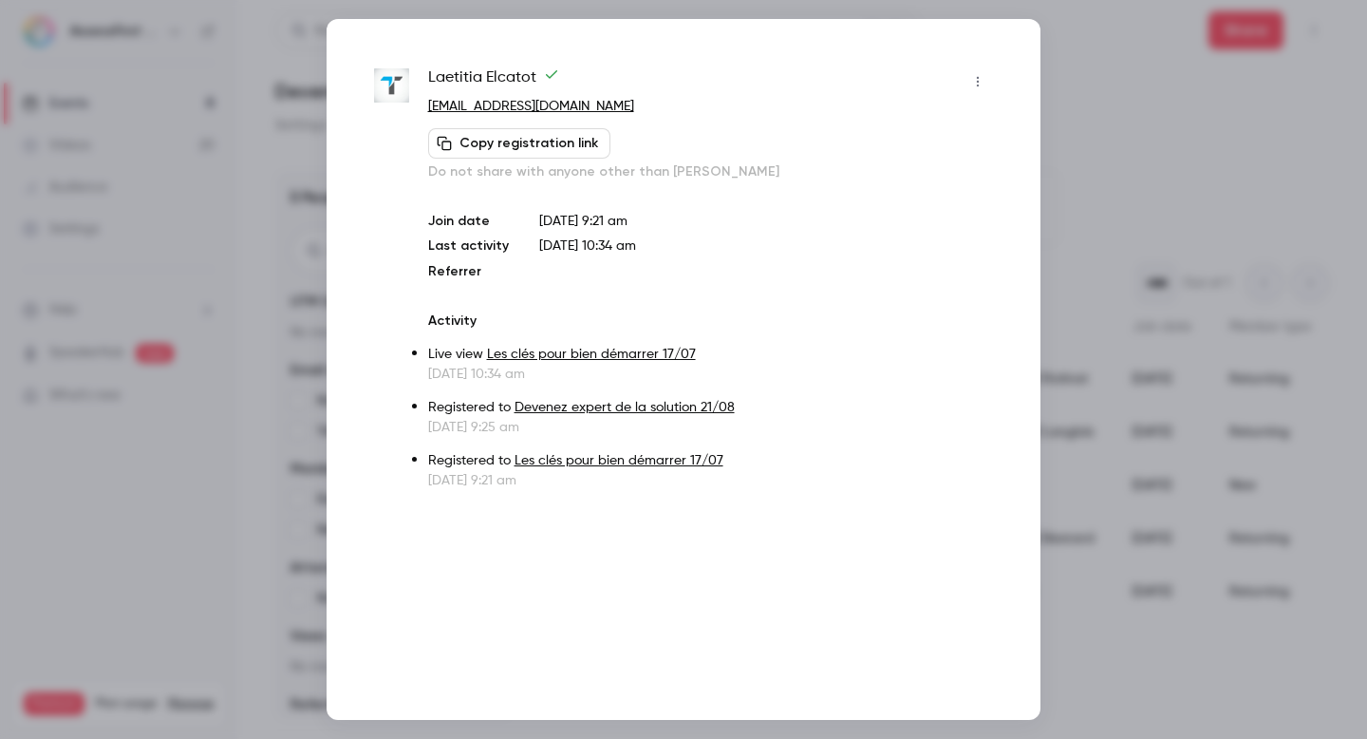
drag, startPoint x: 614, startPoint y: 102, endPoint x: 423, endPoint y: 106, distance: 190.9
click at [423, 106] on div "Laetitia Elcatot [EMAIL_ADDRESS][DOMAIN_NAME] Copy registration link Do not sha…" at bounding box center [683, 277] width 619 height 423
click at [1088, 149] on div at bounding box center [683, 369] width 1367 height 739
